Goal: Find specific page/section: Find specific page/section

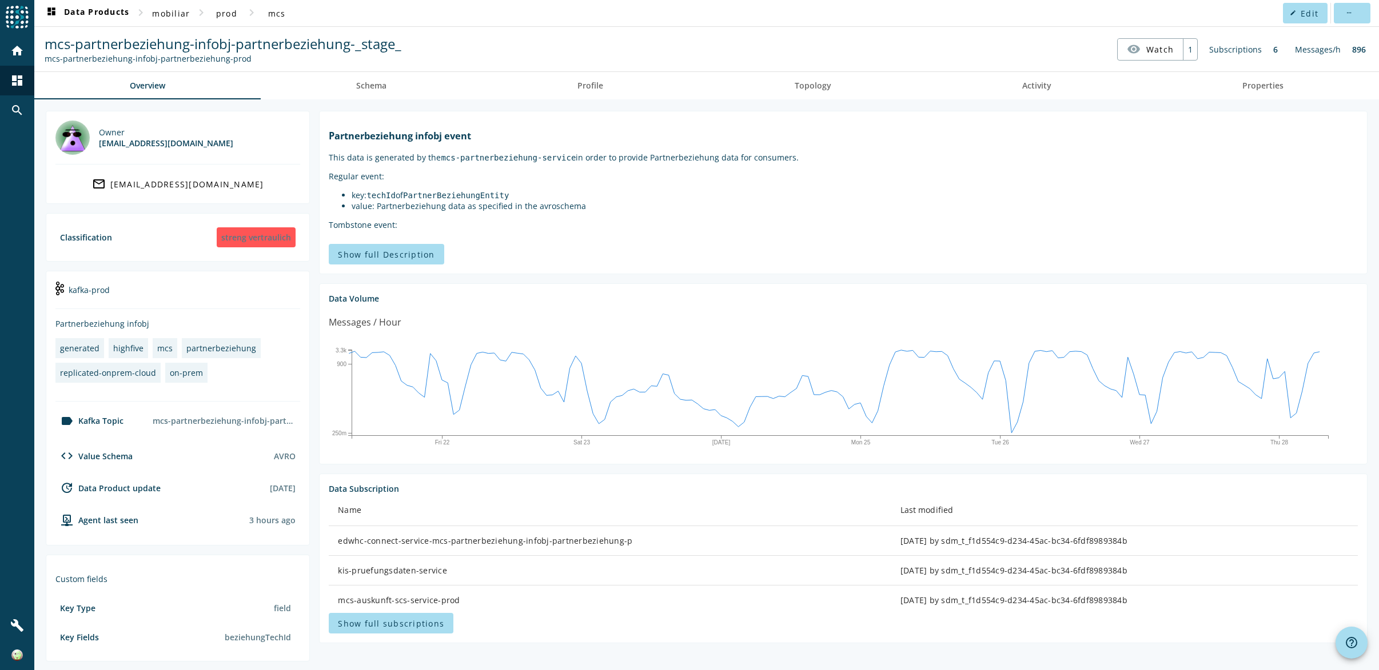
click at [1311, 50] on div "Messages/h" at bounding box center [1317, 49] width 57 height 22
click at [279, 13] on span "mcs" at bounding box center [277, 13] width 18 height 11
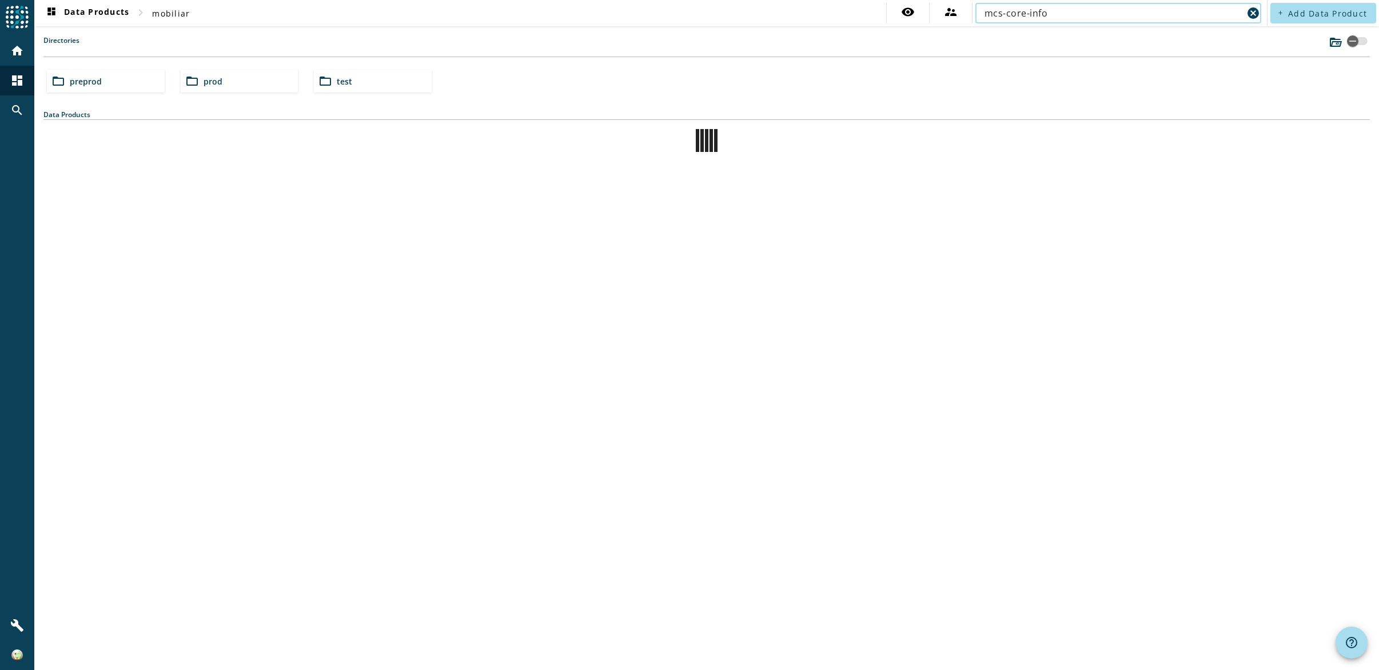
click at [1061, 39] on div "Directories" at bounding box center [706, 46] width 1326 height 22
click at [1052, 15] on input "mcs-core-info" at bounding box center [1113, 13] width 258 height 14
type input "mcs-core-infobj-schaden"
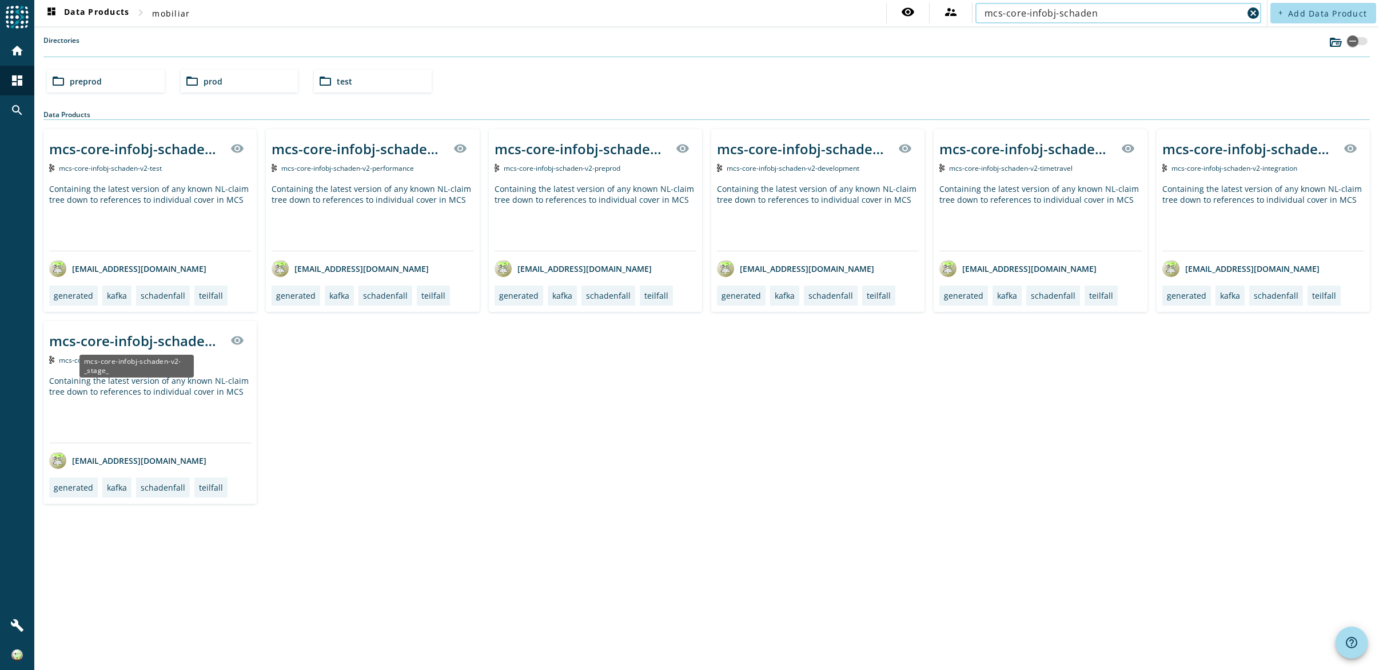
click at [110, 341] on div "mcs-core-infobj-schaden-v2-_stage_" at bounding box center [136, 340] width 174 height 19
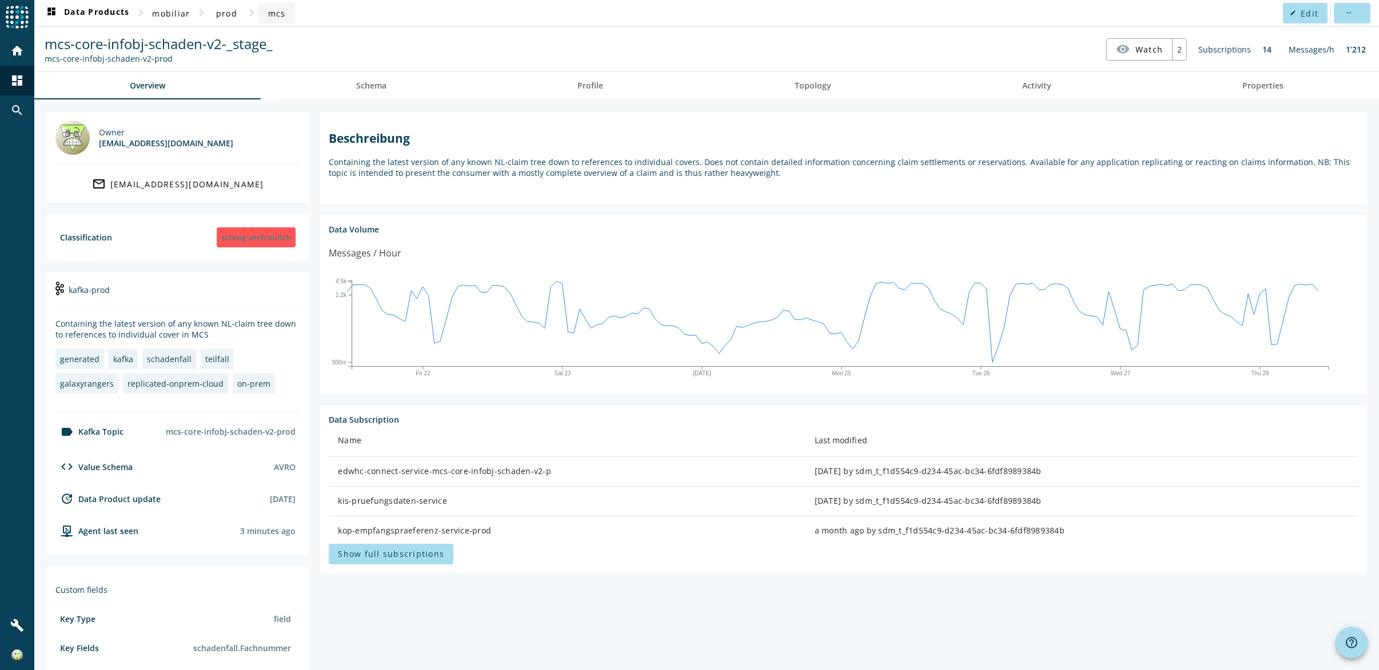
click at [275, 13] on span "mcs" at bounding box center [277, 13] width 18 height 11
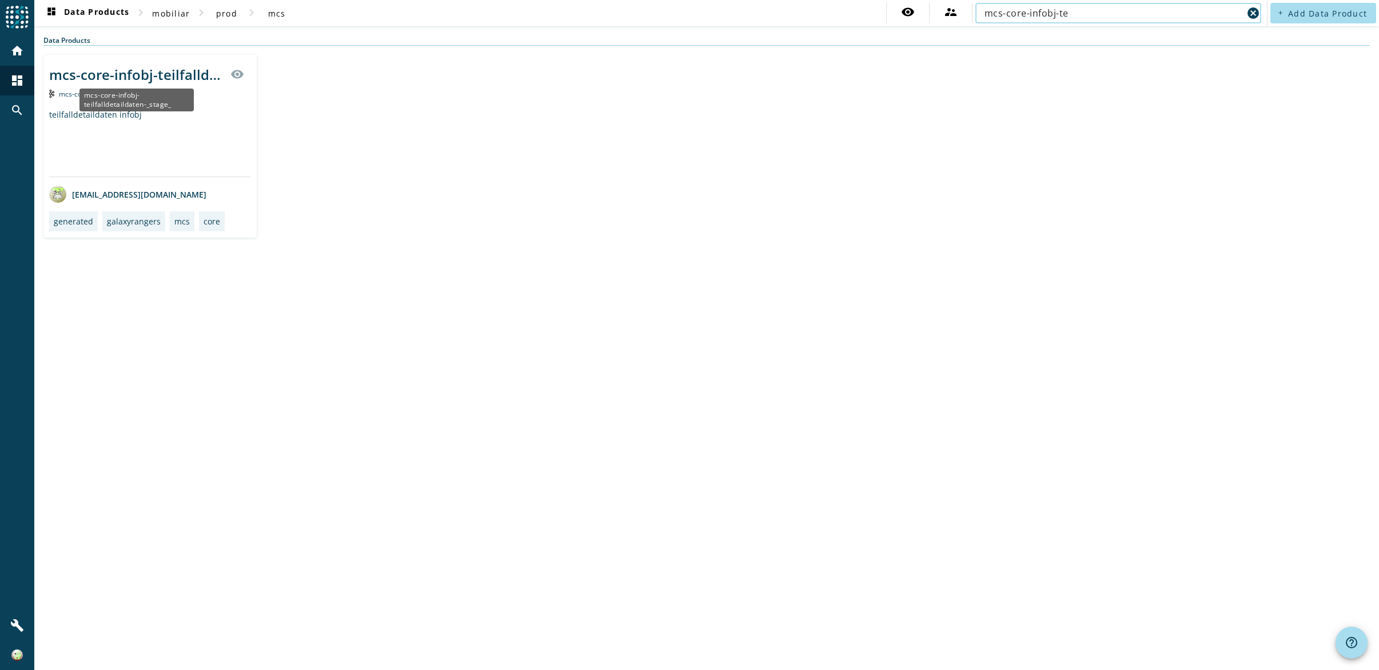
type input "mcs-core-infobj-te"
click at [144, 72] on div "mcs-core-infobj-teilfalldetaildaten-_stage_" at bounding box center [136, 74] width 174 height 19
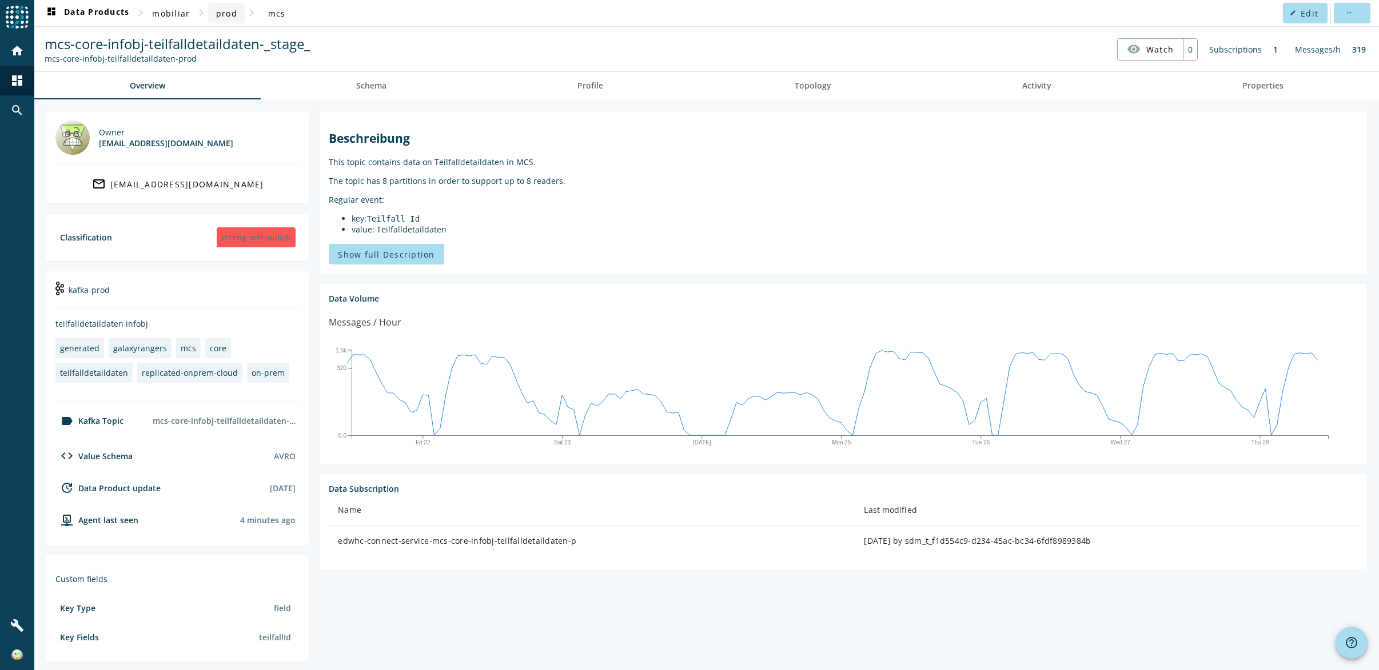
click at [235, 17] on span "prod" at bounding box center [226, 13] width 21 height 11
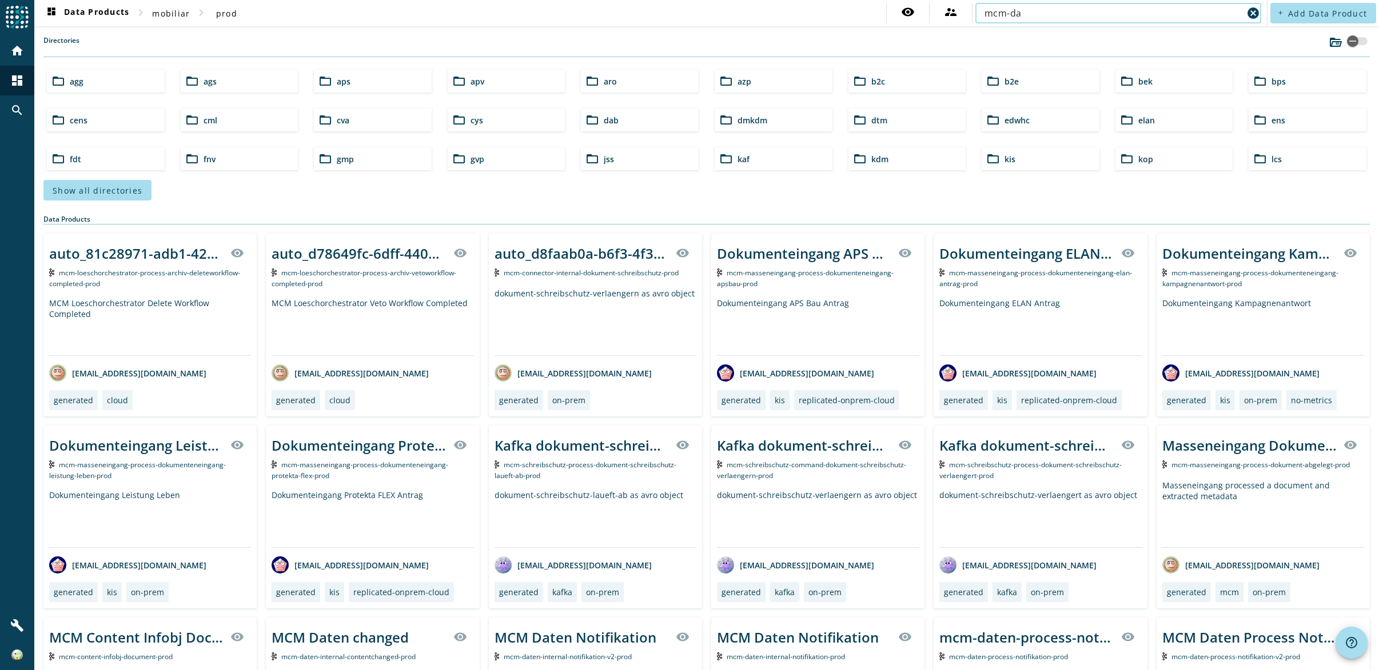
type input "mcm-da"
click at [1059, 60] on section "Directories folder_open agg folder_open ags folder_open aps folder_open apv fol…" at bounding box center [706, 117] width 1326 height 165
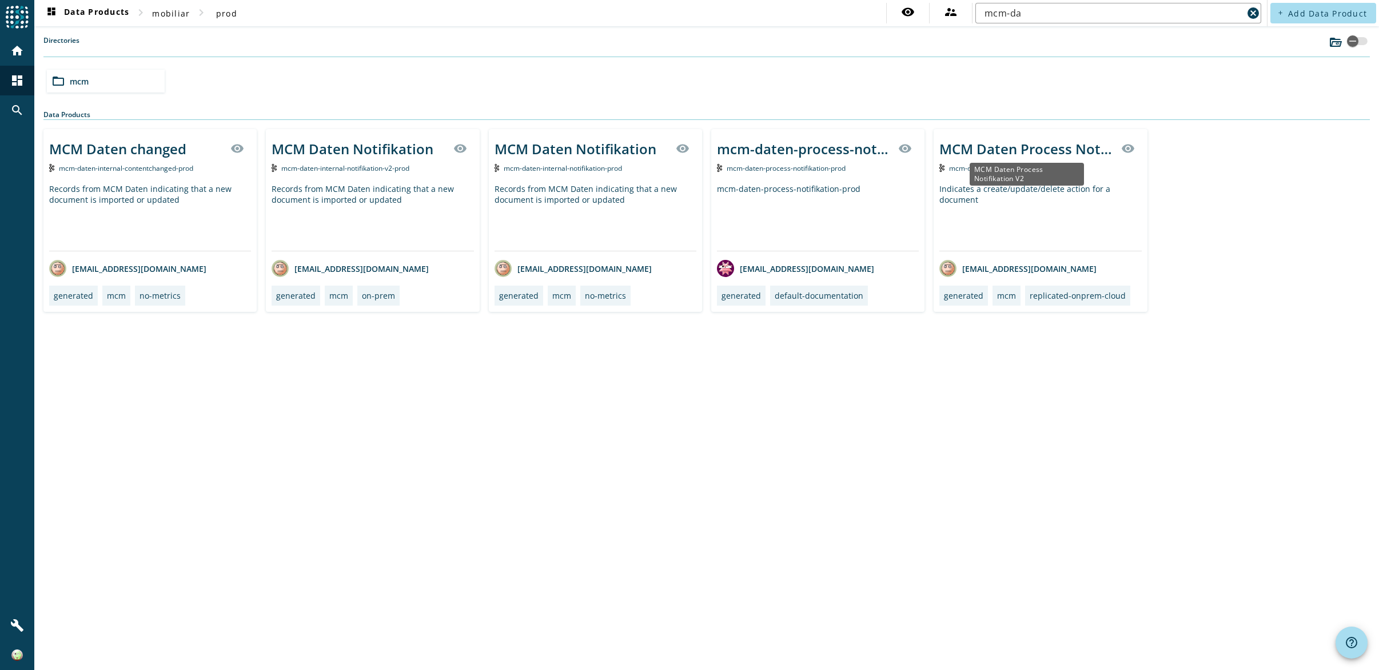
click at [985, 153] on div "MCM Daten Process Notifikation V2" at bounding box center [1026, 148] width 174 height 19
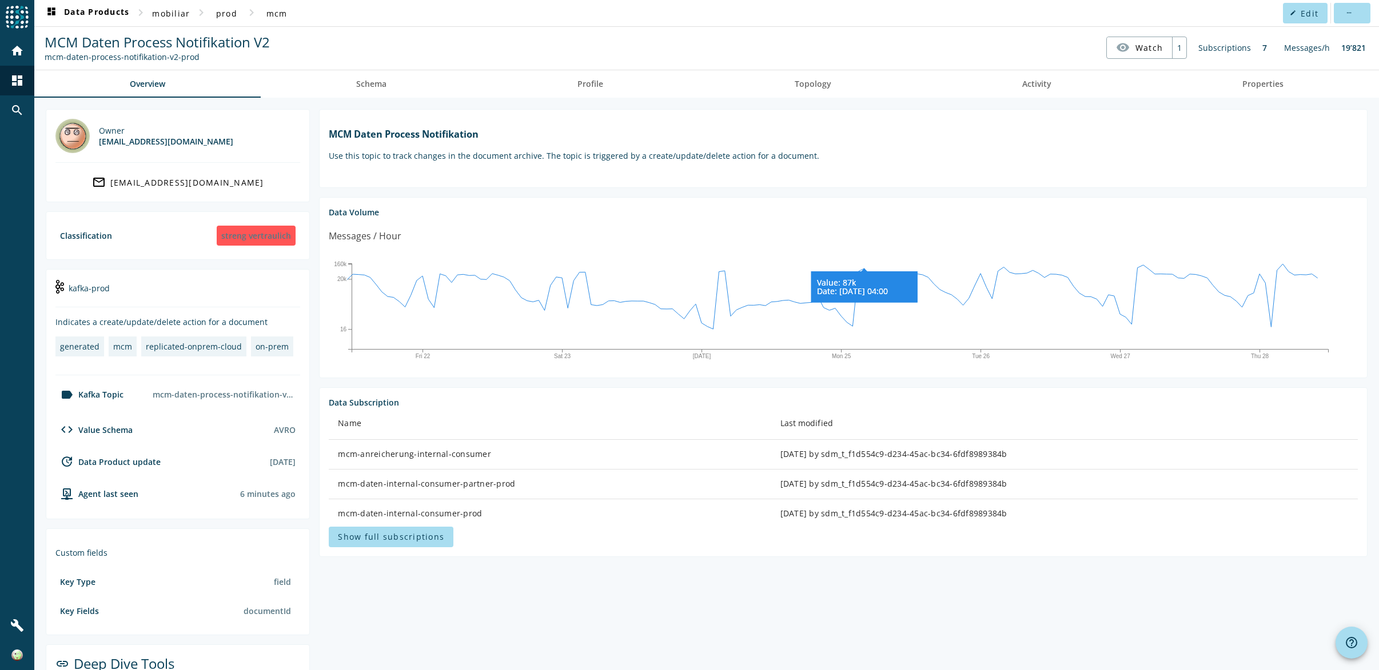
scroll to position [3, 0]
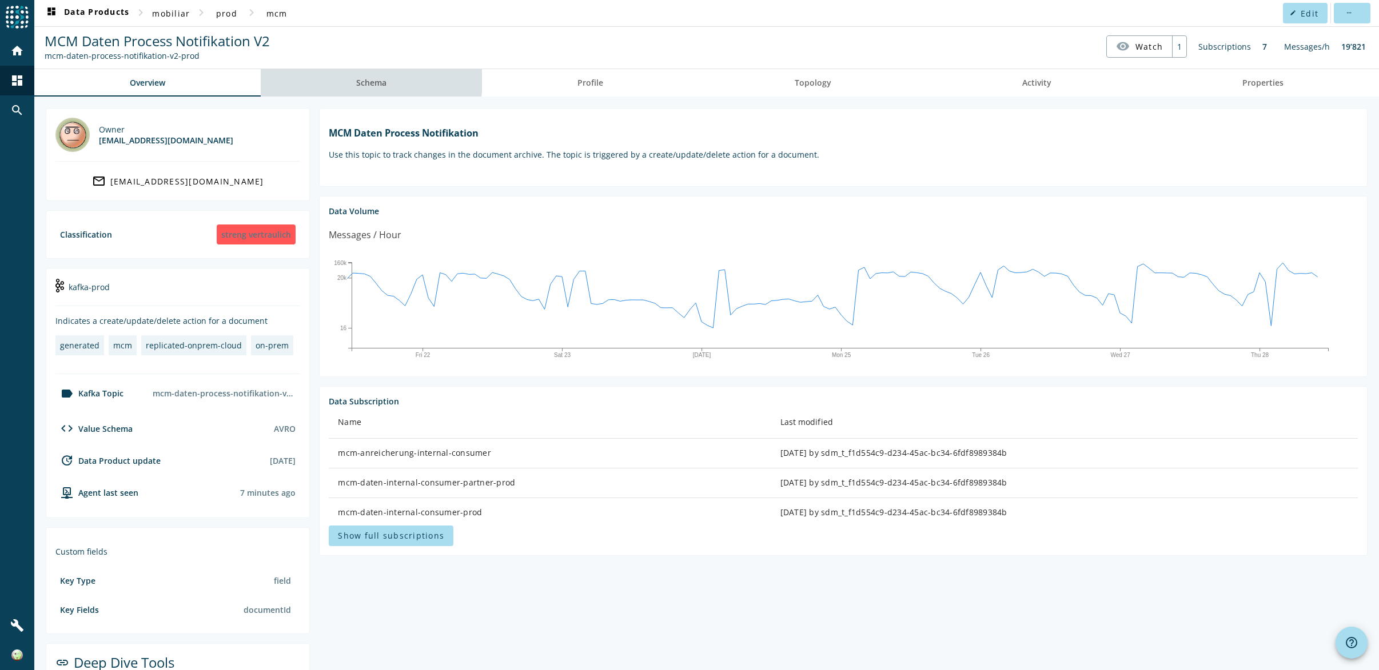
click at [369, 81] on span "Schema" at bounding box center [371, 83] width 30 height 8
